Goal: Task Accomplishment & Management: Manage account settings

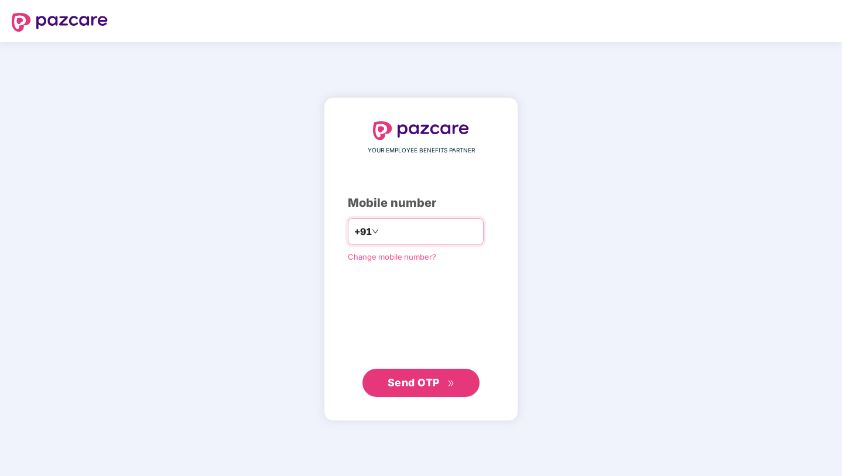
type input "**********"
click at [418, 392] on button "Send OTP" at bounding box center [421, 383] width 117 height 28
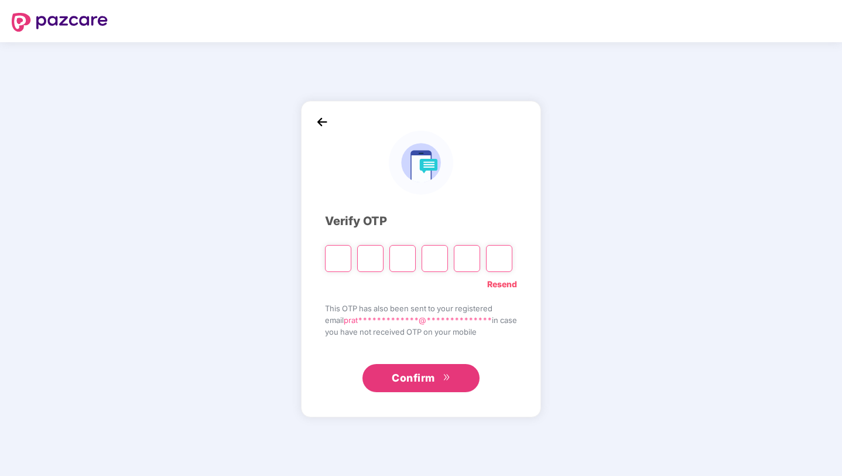
type input "*"
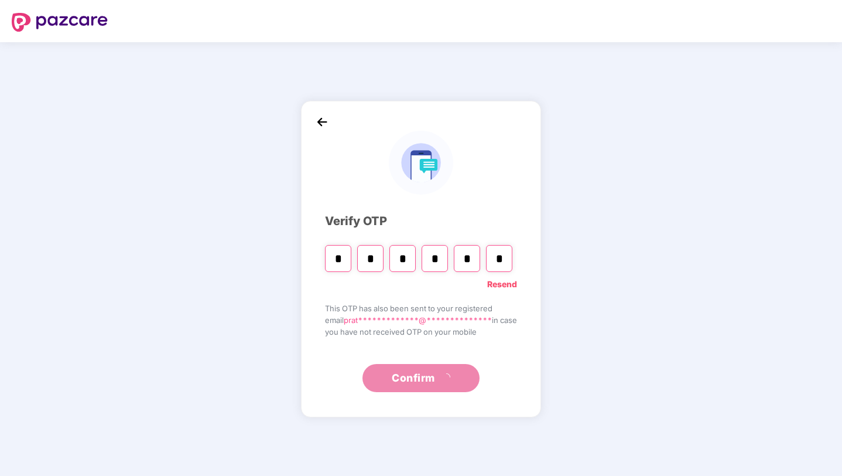
type input "*"
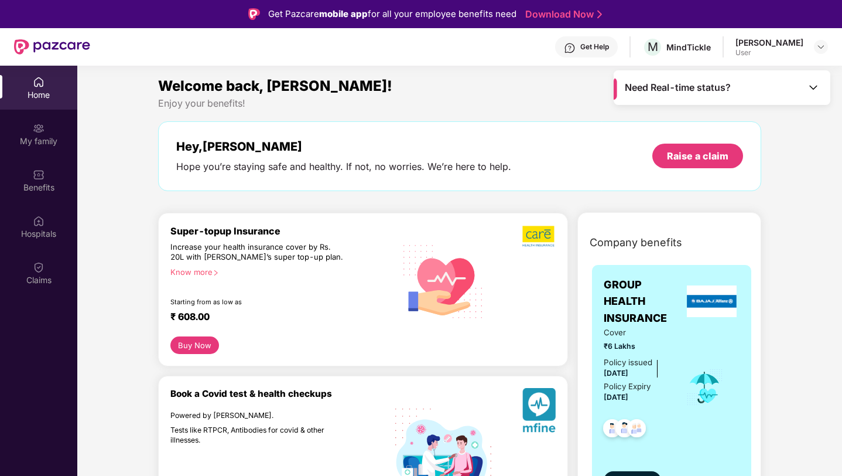
click at [817, 82] on img at bounding box center [814, 87] width 12 height 12
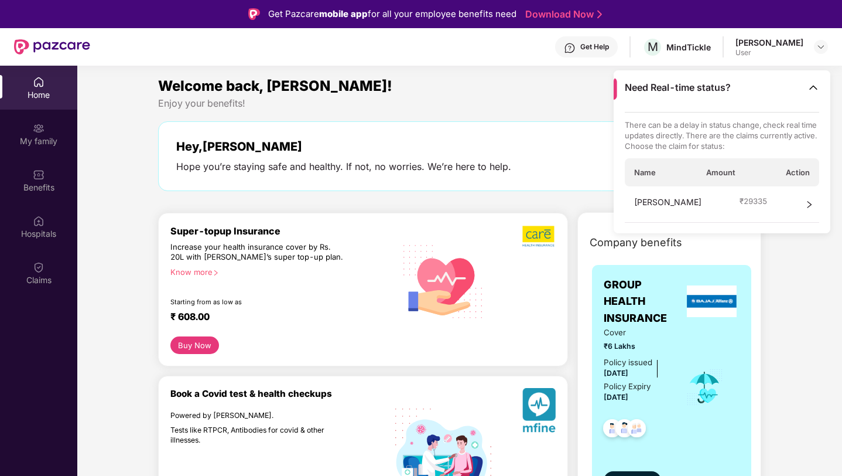
click at [807, 202] on icon "right" at bounding box center [810, 204] width 8 height 8
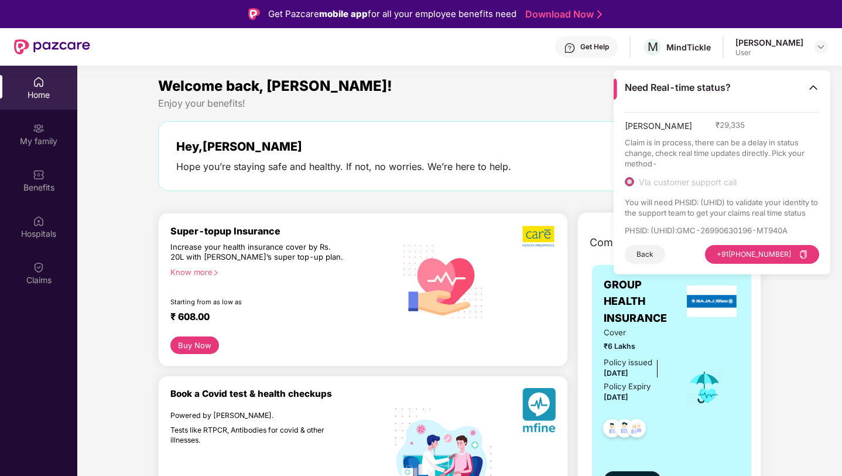
click at [810, 88] on img at bounding box center [814, 87] width 12 height 12
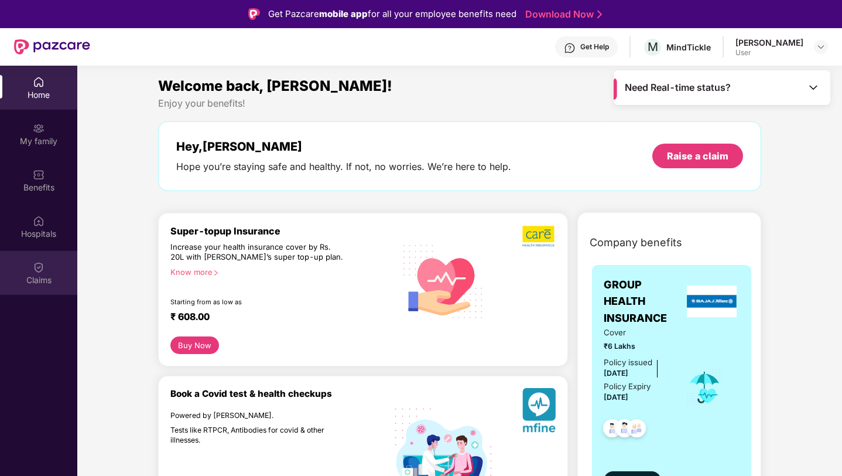
click at [35, 269] on img at bounding box center [39, 267] width 12 height 12
